Goal: Task Accomplishment & Management: Manage account settings

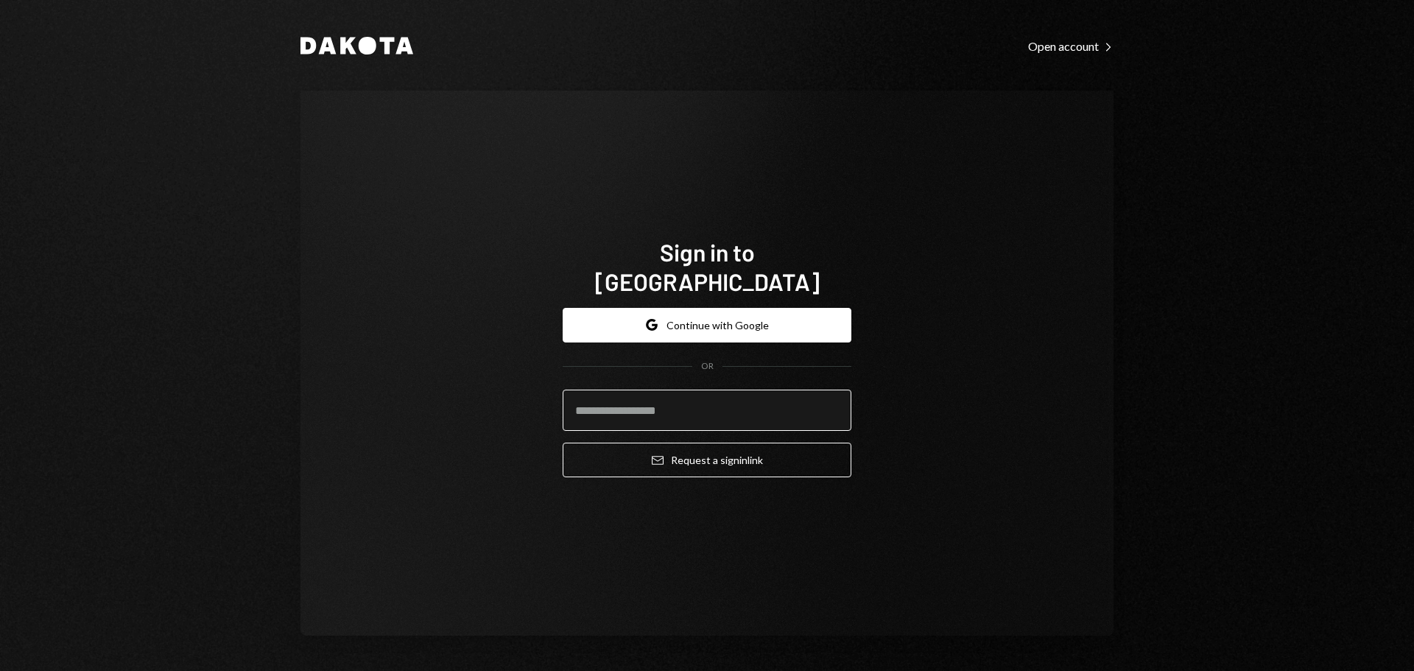
click at [603, 406] on input "email" at bounding box center [707, 410] width 289 height 41
type input "**********"
click at [563, 443] on button "Email Request a sign in link" at bounding box center [707, 460] width 289 height 35
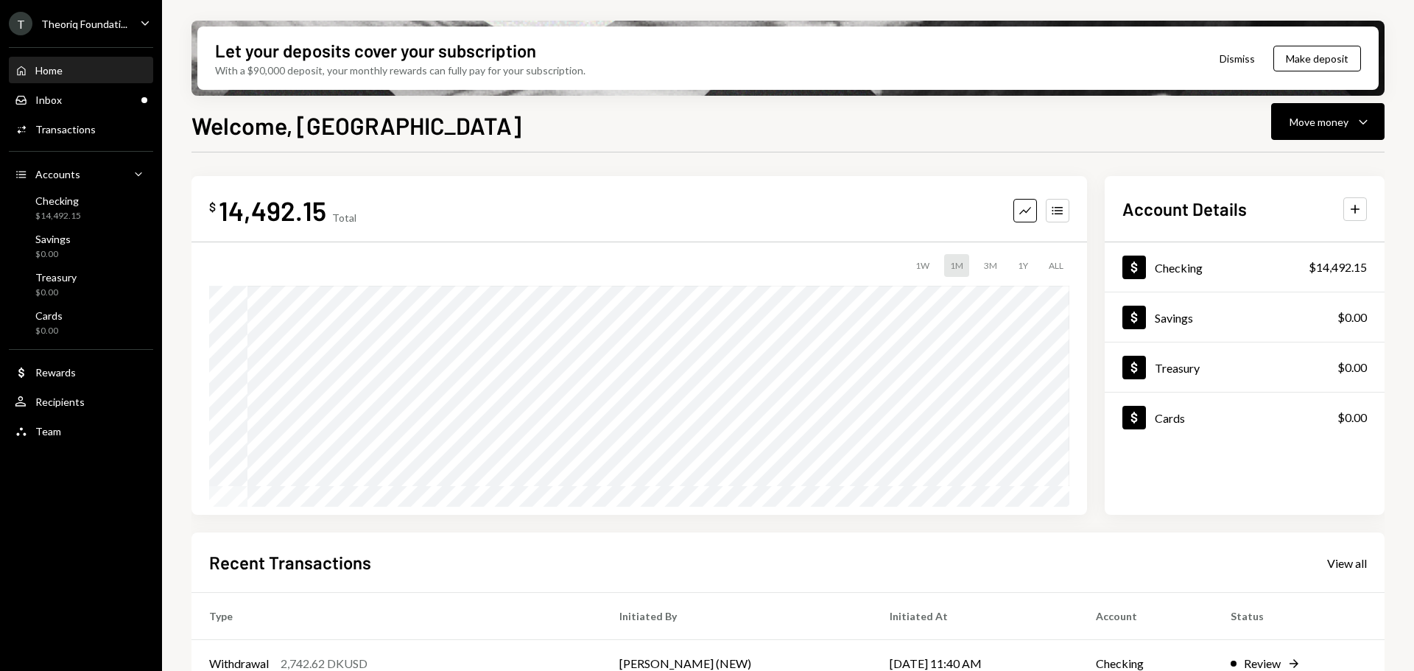
click at [79, 13] on div "T Theoriq Foundati..." at bounding box center [68, 24] width 119 height 24
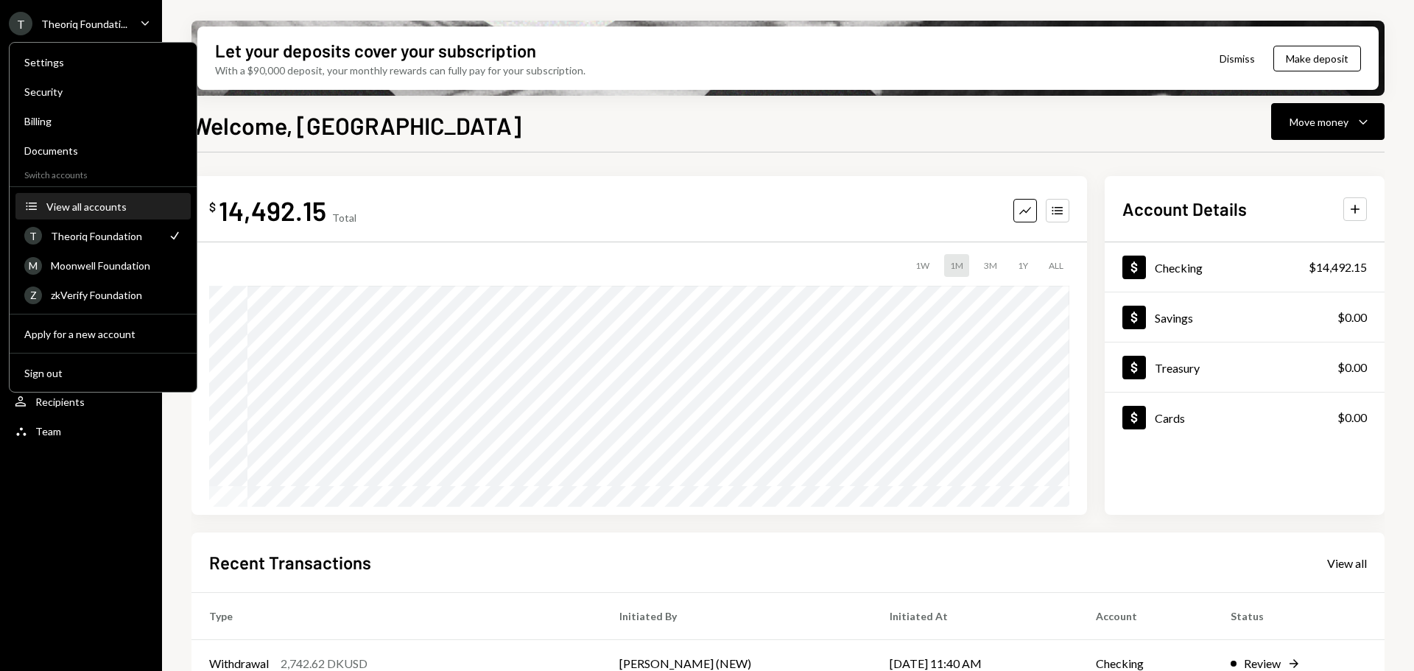
click at [83, 203] on div "View all accounts" at bounding box center [114, 206] width 136 height 13
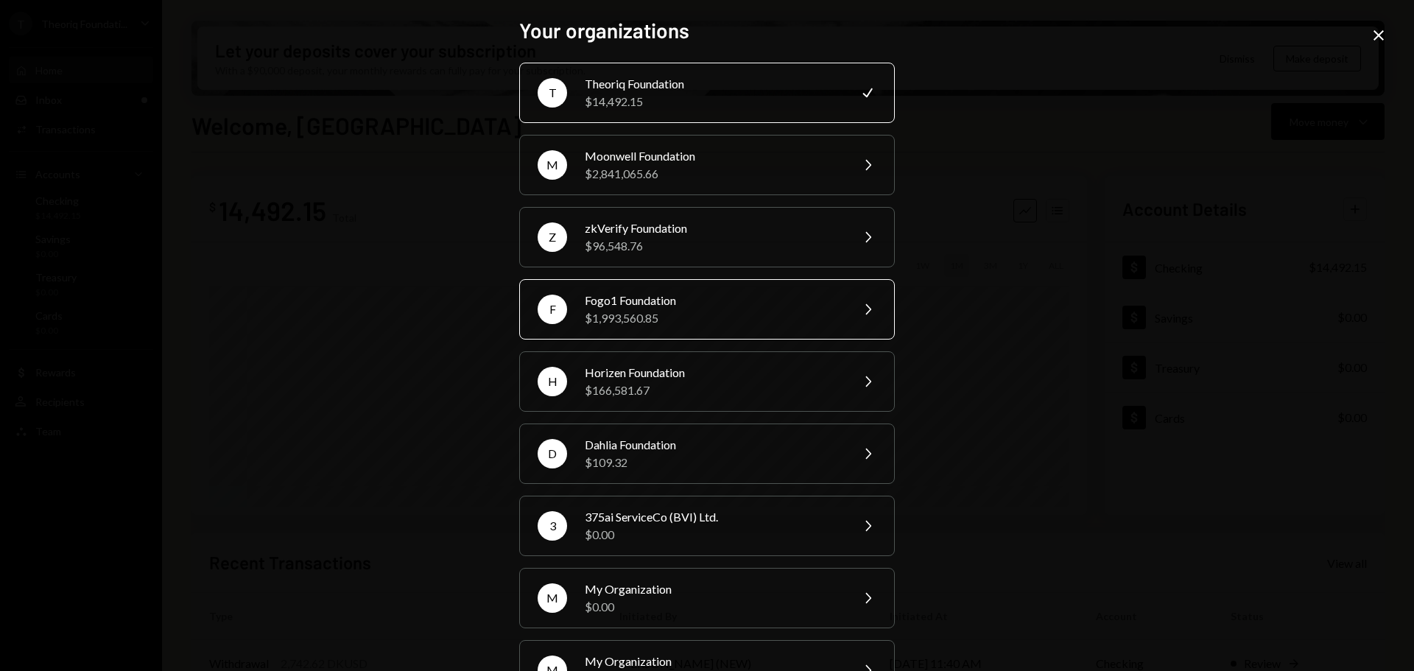
click at [658, 319] on div "$1,993,560.85" at bounding box center [713, 318] width 256 height 18
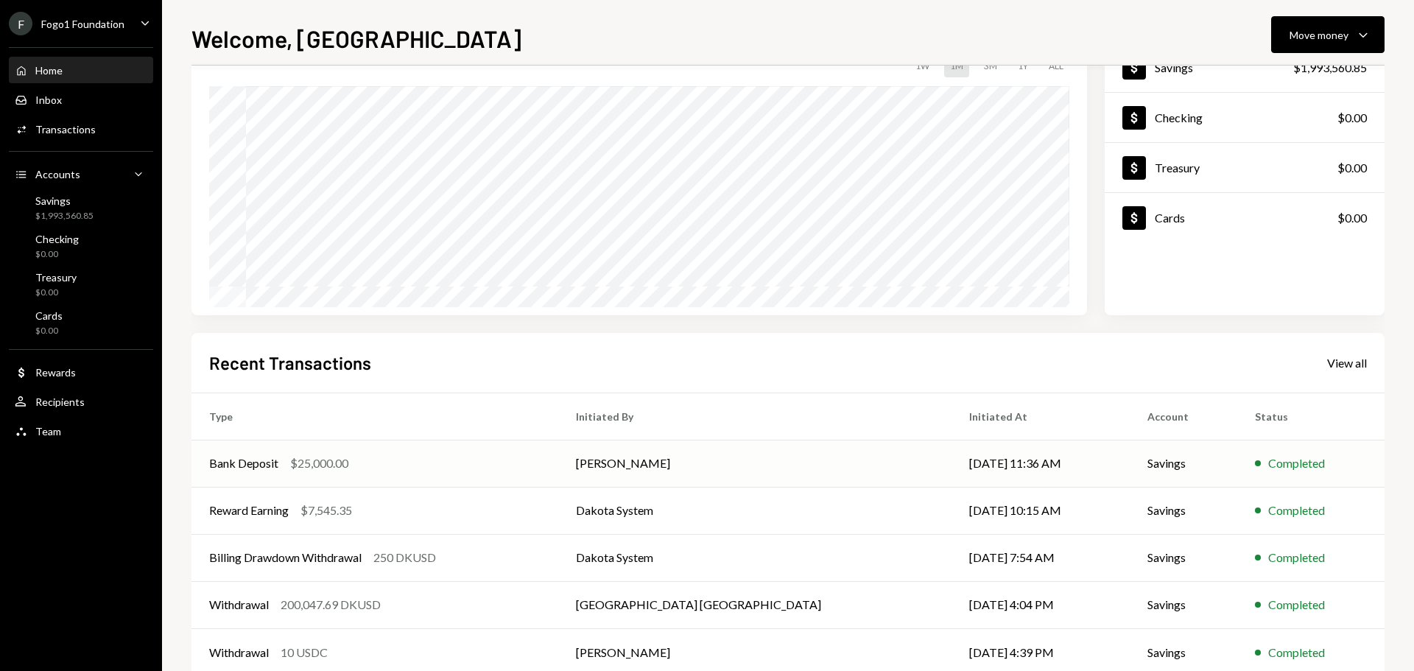
scroll to position [147, 0]
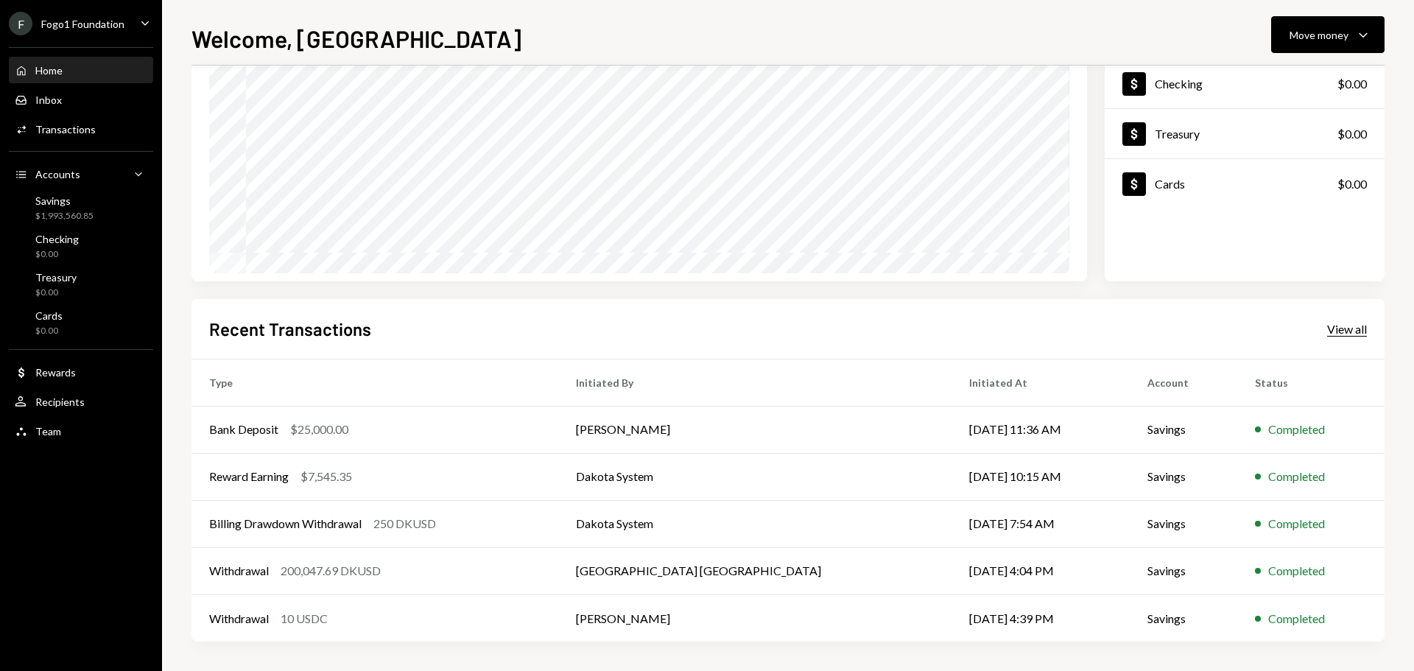
click at [1329, 326] on div "View all" at bounding box center [1347, 329] width 40 height 15
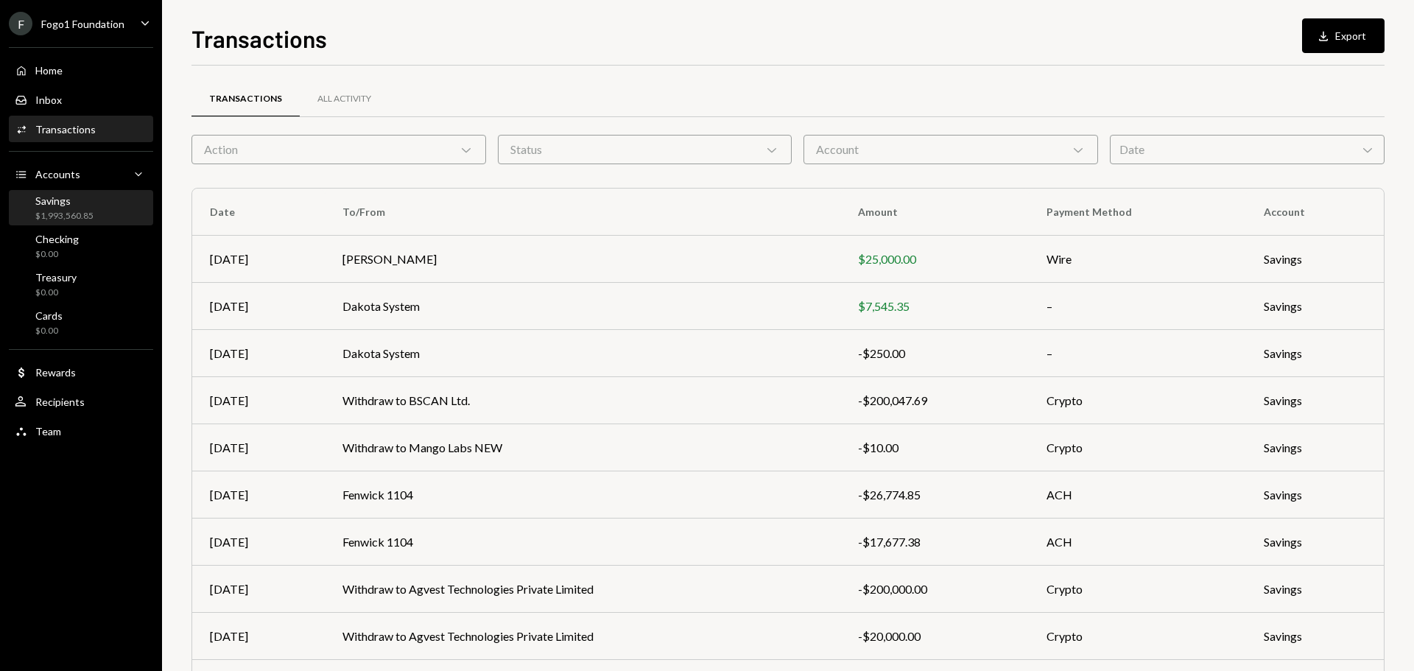
click at [57, 206] on div "Savings" at bounding box center [64, 200] width 58 height 13
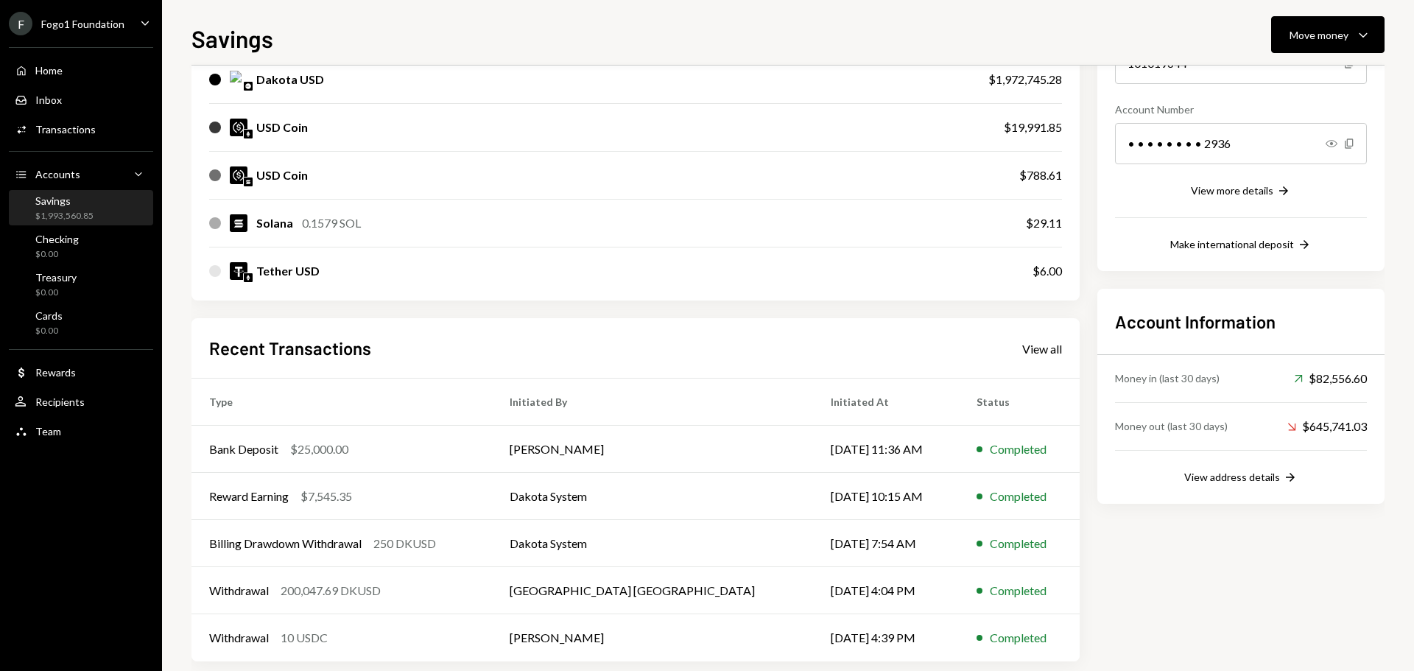
scroll to position [217, 0]
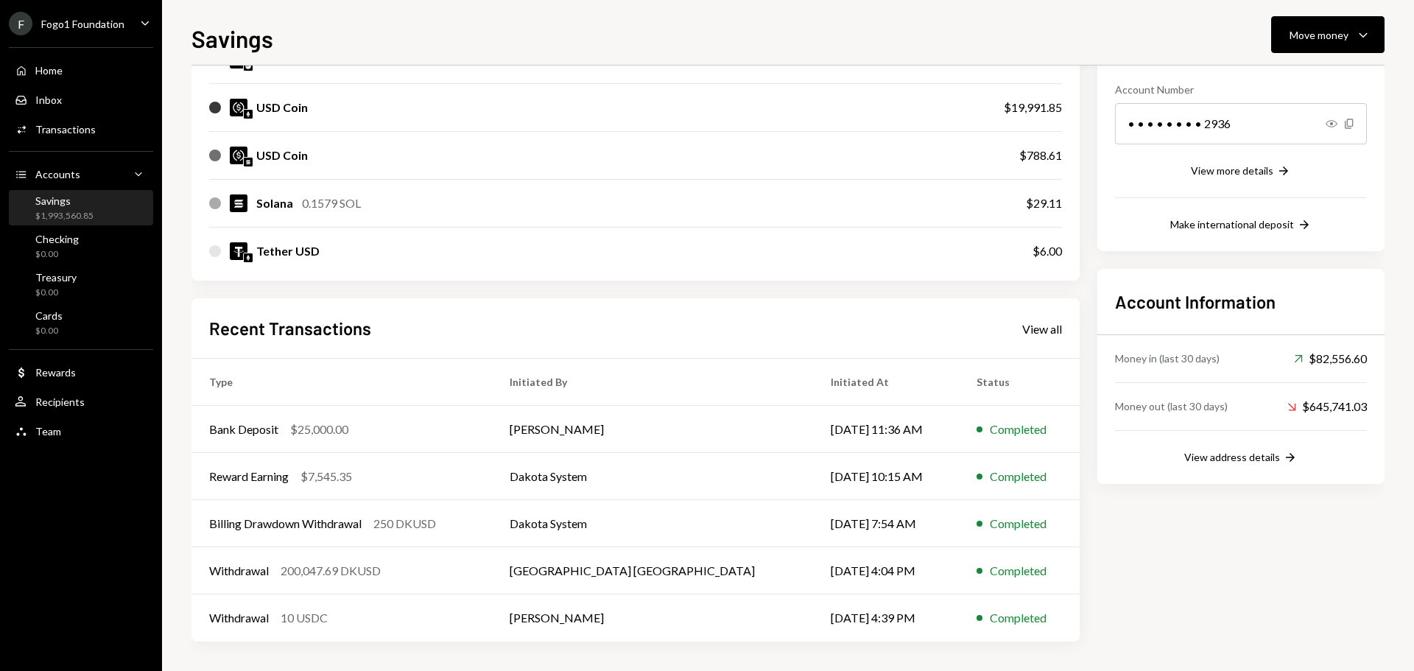
click at [1255, 541] on div "Account Details Routing Number 101019644 Copy Account Number • • • • • • • • 29…" at bounding box center [1240, 280] width 287 height 724
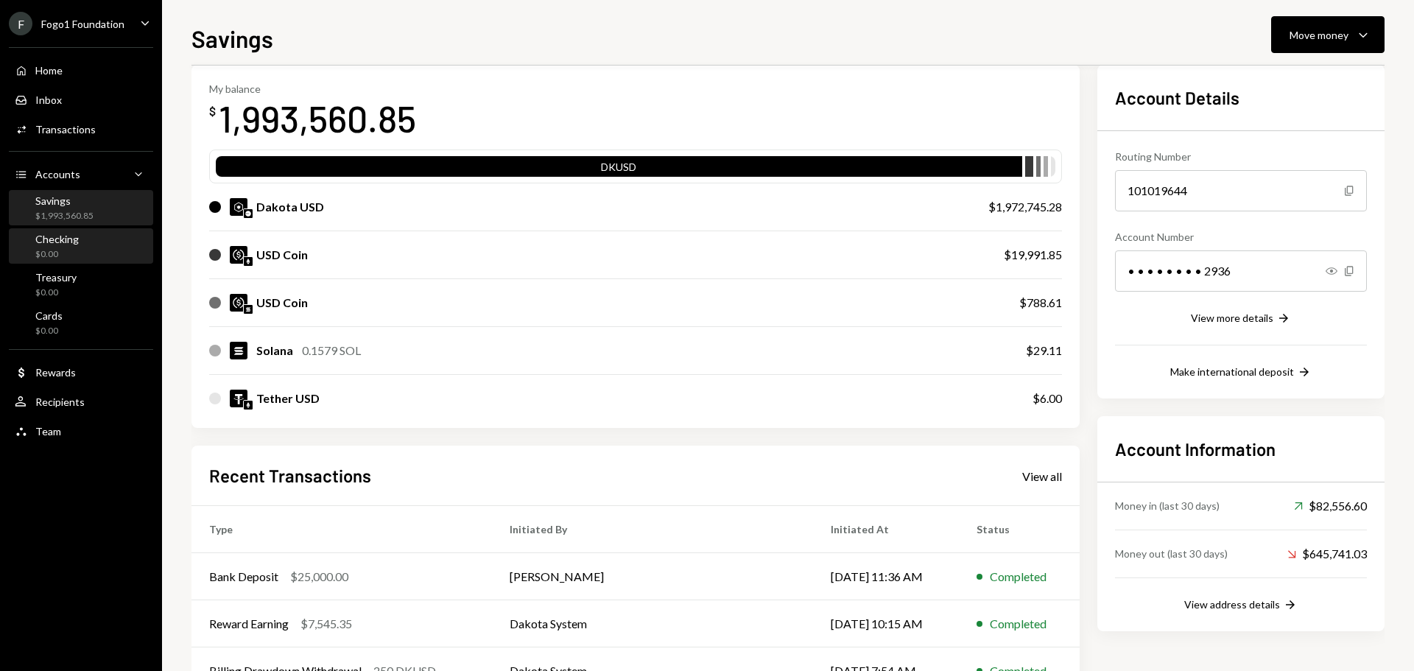
click at [82, 254] on div "Checking $0.00" at bounding box center [81, 247] width 133 height 28
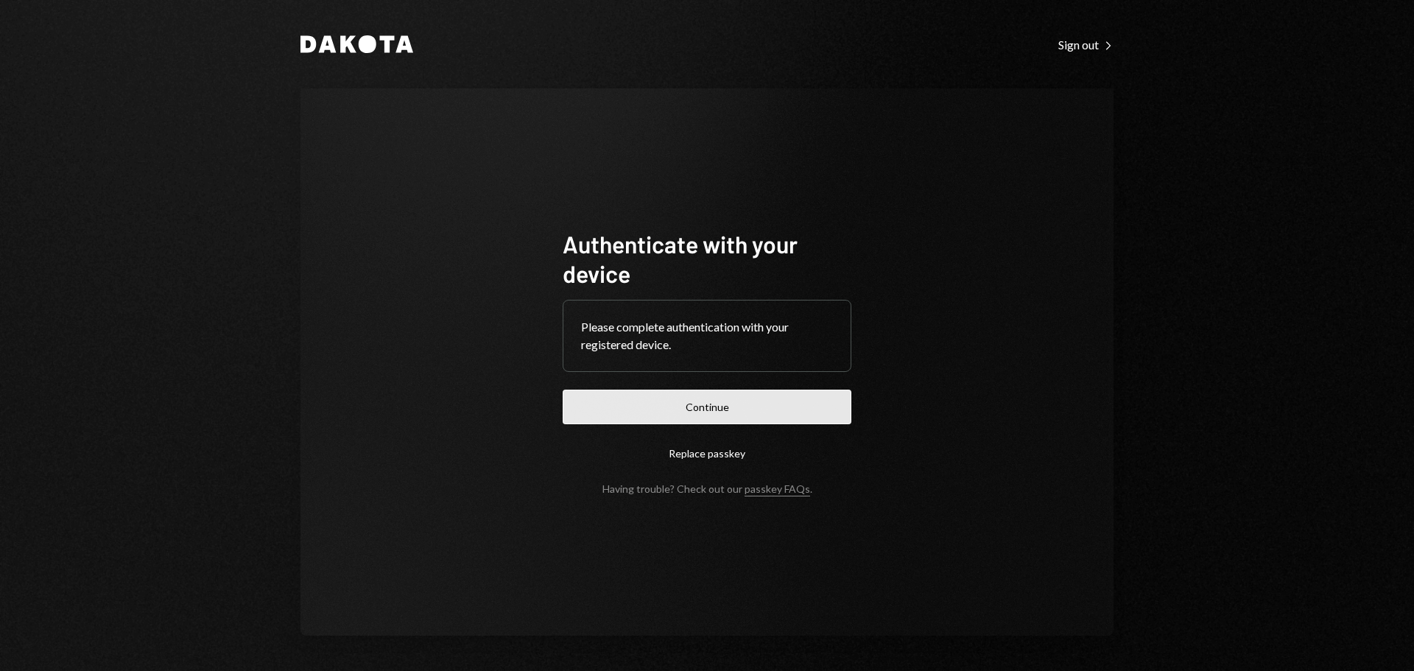
click at [662, 414] on button "Continue" at bounding box center [707, 407] width 289 height 35
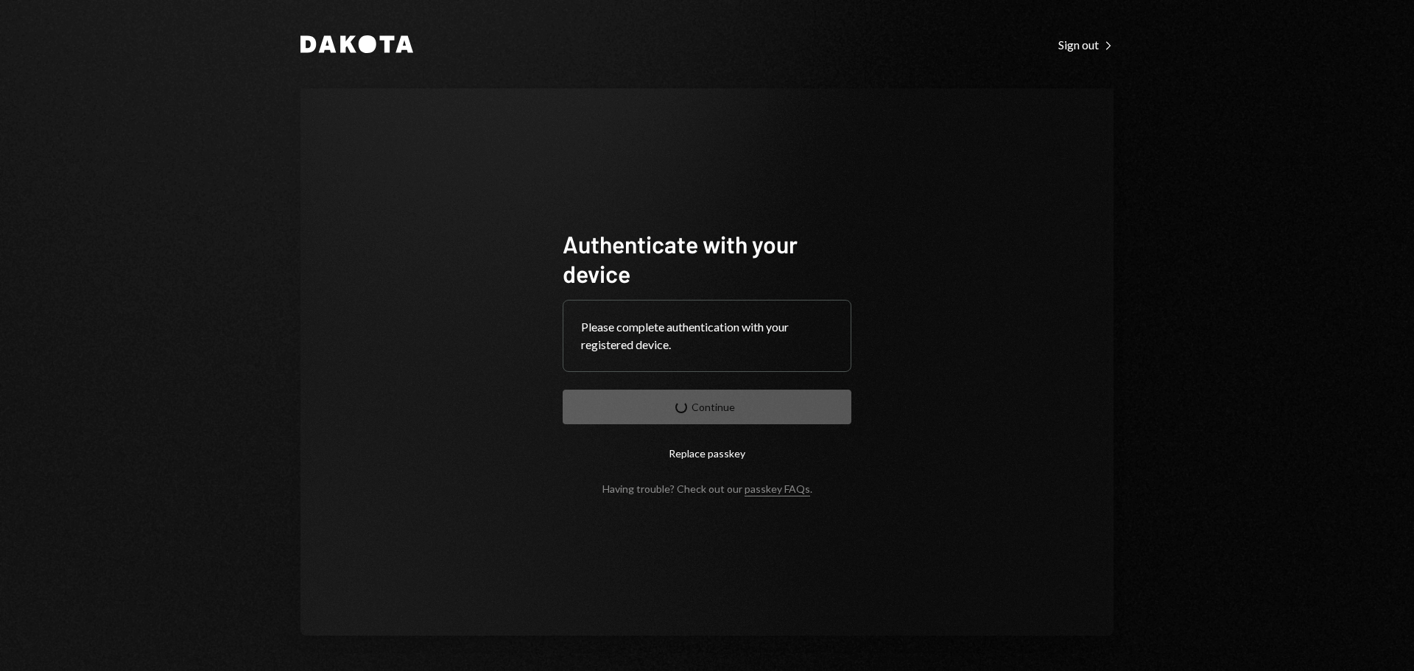
click at [1106, 422] on div "Authenticate with your device Please complete authentication with your register…" at bounding box center [707, 361] width 813 height 547
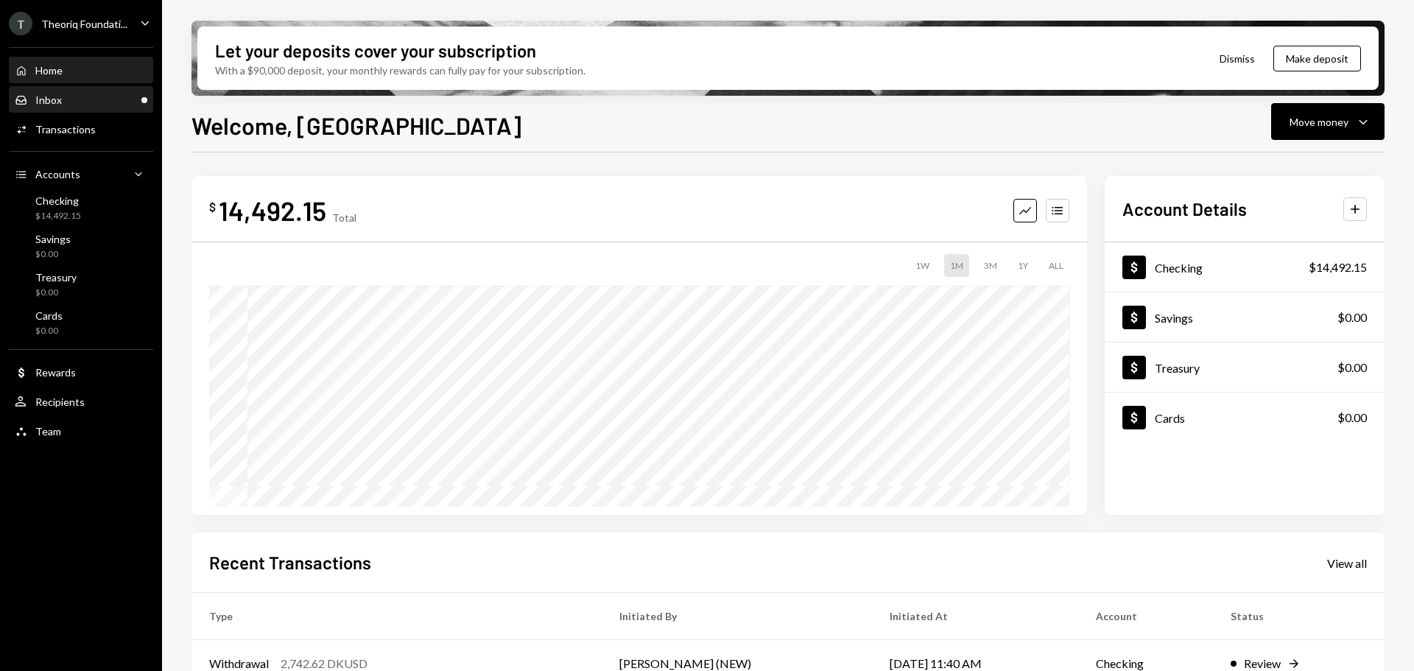
click at [109, 98] on div "Inbox Inbox" at bounding box center [81, 100] width 133 height 13
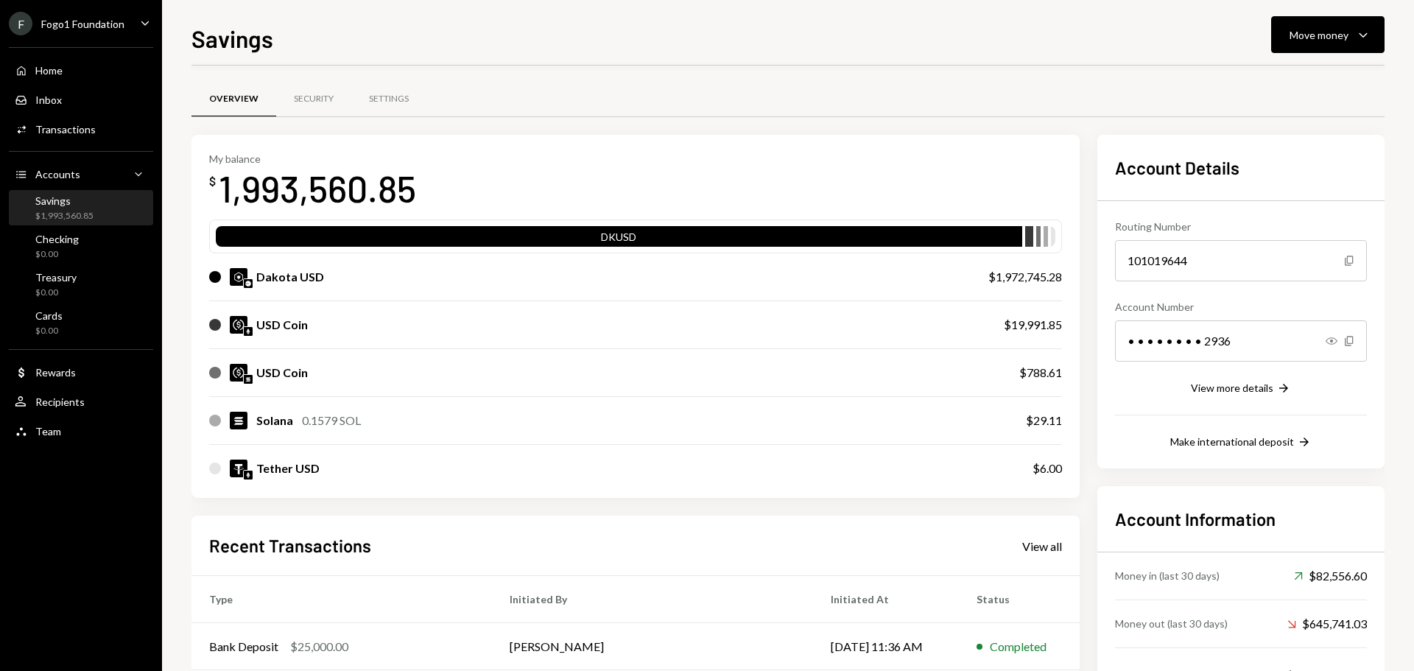
scroll to position [70, 0]
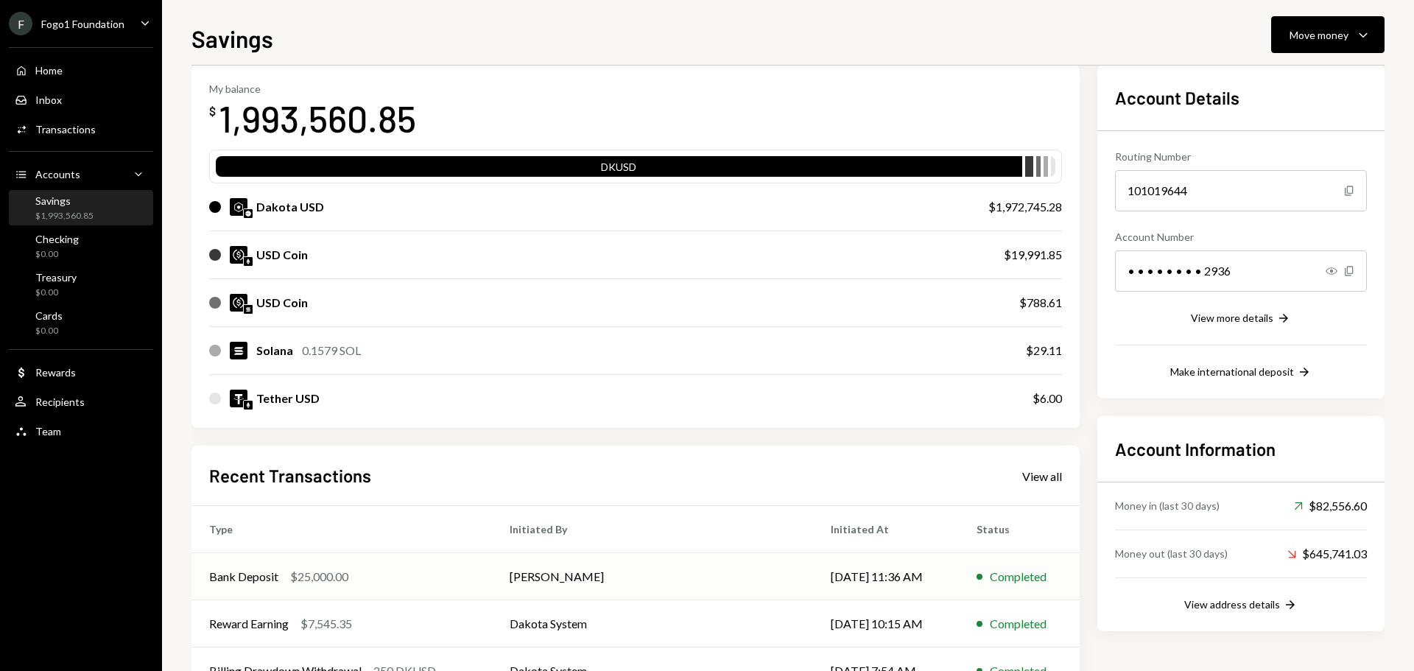
click at [492, 564] on td "Bank Deposit $25,000.00" at bounding box center [342, 576] width 301 height 47
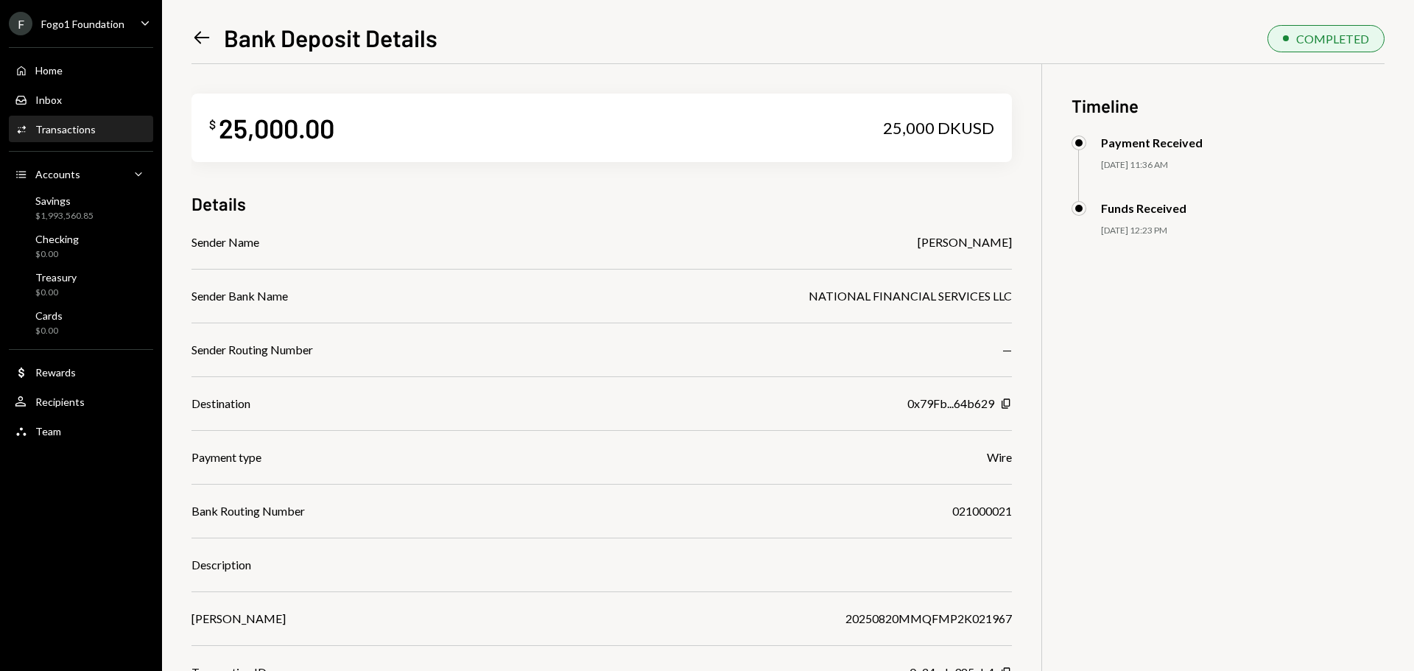
click at [186, 35] on div "Left Arrow Bank Deposit Details COMPLETED $ 25,000.00 25,000 DKUSD Details Send…" at bounding box center [788, 335] width 1252 height 671
click at [197, 34] on icon "Left Arrow" at bounding box center [202, 37] width 21 height 21
